Goal: Check status: Check status

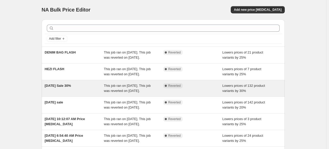
scroll to position [13, 0]
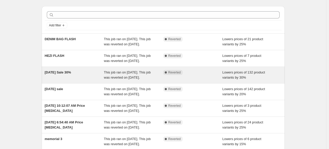
click at [69, 74] on span "[DATE] Sale 30%" at bounding box center [58, 72] width 26 height 4
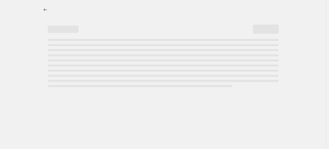
select select "percentage"
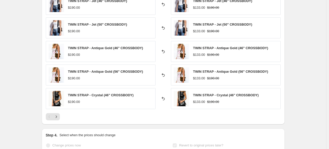
scroll to position [437, 0]
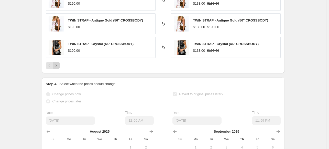
click at [58, 62] on button "Next" at bounding box center [56, 65] width 7 height 7
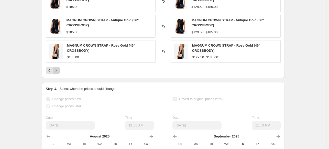
click at [56, 69] on icon "Next" at bounding box center [56, 70] width 5 height 5
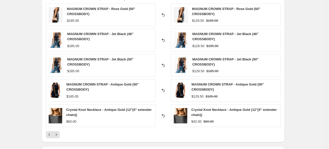
scroll to position [373, 0]
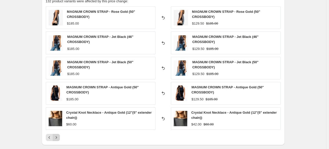
click at [58, 134] on button "Next" at bounding box center [56, 137] width 7 height 7
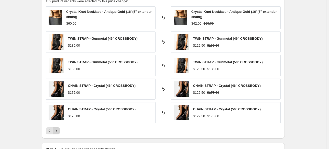
click at [58, 133] on button "Next" at bounding box center [56, 130] width 7 height 7
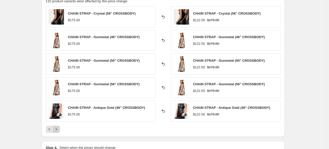
click at [58, 133] on div "PRICE CHANGE RECAP 132 product variants were affected by this price change: CHA…" at bounding box center [163, 63] width 243 height 148
click at [58, 130] on icon "Next" at bounding box center [56, 129] width 5 height 5
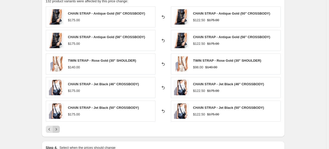
click at [58, 130] on icon "Next" at bounding box center [56, 129] width 5 height 5
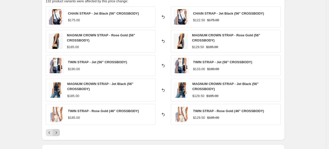
click at [58, 130] on icon "Next" at bounding box center [56, 132] width 5 height 5
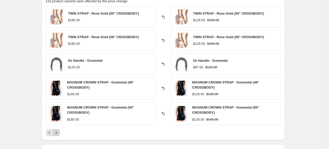
click at [58, 130] on icon "Next" at bounding box center [56, 132] width 5 height 5
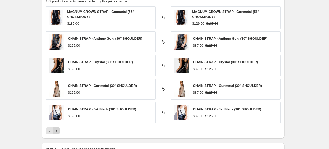
click at [57, 130] on icon "Next" at bounding box center [55, 131] width 1 height 2
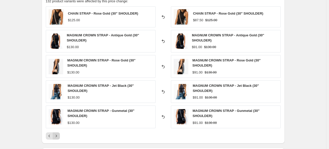
click at [58, 130] on div "CHAIN STRAP - Rose Gold (30" SHOULDER) $125.00 Reverted back CHAIN STRAP - Rose…" at bounding box center [163, 72] width 235 height 133
click at [59, 135] on icon "Next" at bounding box center [56, 135] width 5 height 5
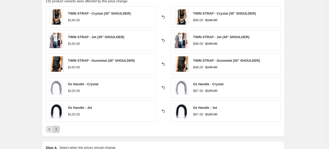
click at [58, 131] on button "Next" at bounding box center [56, 129] width 7 height 7
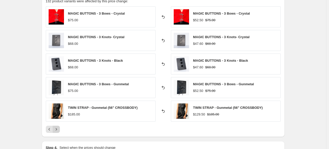
click at [58, 131] on button "Next" at bounding box center [56, 129] width 7 height 7
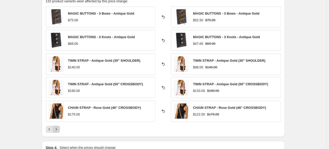
click at [58, 131] on button "Next" at bounding box center [56, 129] width 7 height 7
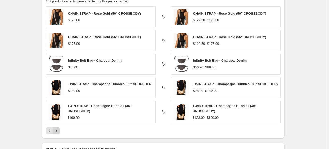
click at [58, 131] on icon "Next" at bounding box center [56, 130] width 5 height 5
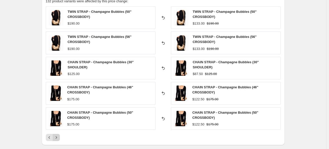
drag, startPoint x: 58, startPoint y: 132, endPoint x: 56, endPoint y: 139, distance: 7.6
click at [56, 139] on div "TWIN STRAP - Champagne Bubbles (50" CROSSBODY) $190.00 Reverted back TWIN STRAP…" at bounding box center [163, 73] width 235 height 134
click at [56, 139] on button "Next" at bounding box center [56, 137] width 7 height 7
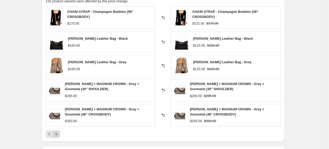
click at [58, 135] on icon "Next" at bounding box center [56, 133] width 5 height 5
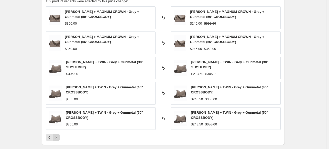
click at [58, 135] on icon "Next" at bounding box center [56, 137] width 5 height 5
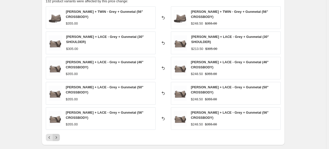
click at [58, 135] on icon "Next" at bounding box center [56, 137] width 5 height 5
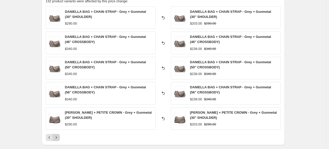
click at [58, 135] on icon "Next" at bounding box center [56, 137] width 5 height 5
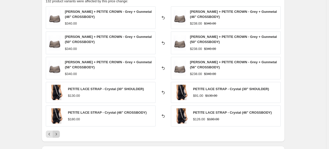
click at [58, 134] on icon "Next" at bounding box center [56, 133] width 5 height 5
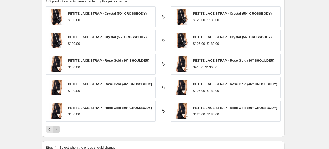
click at [60, 130] on button "Next" at bounding box center [56, 129] width 7 height 7
